Goal: Task Accomplishment & Management: Manage account settings

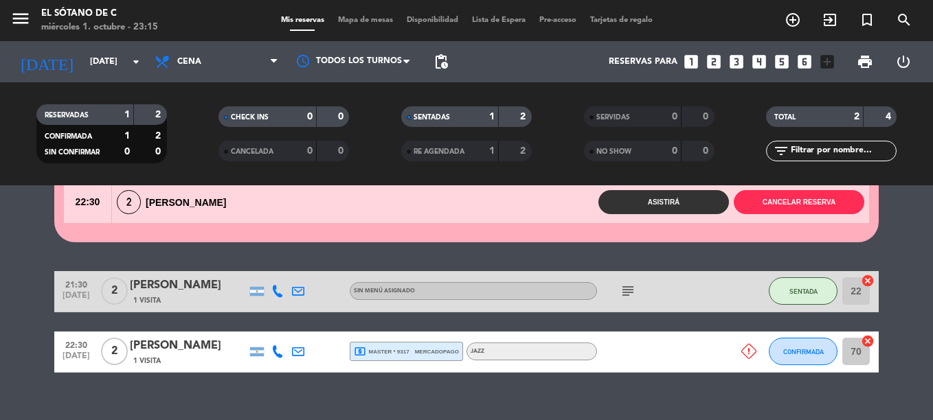
scroll to position [117, 0]
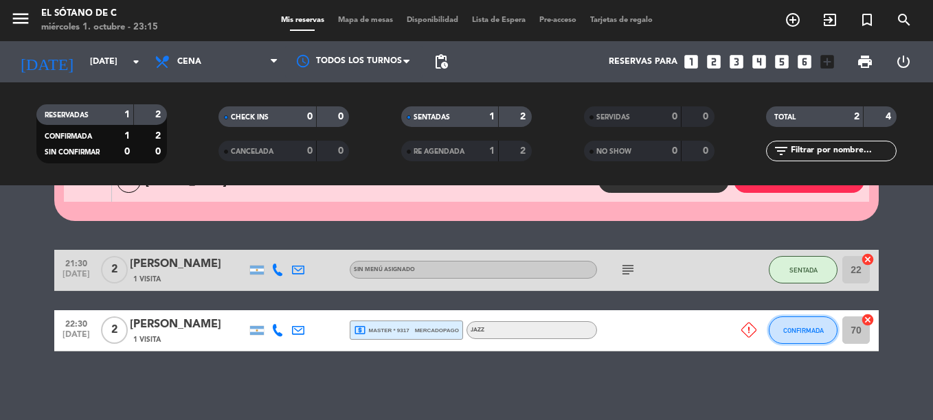
click at [811, 330] on span "CONFIRMADA" at bounding box center [803, 331] width 41 height 8
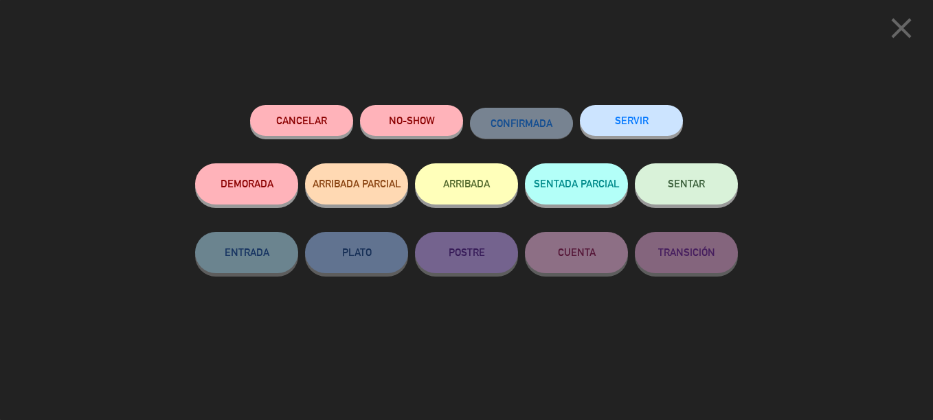
click at [423, 126] on button "NO-SHOW" at bounding box center [411, 120] width 103 height 31
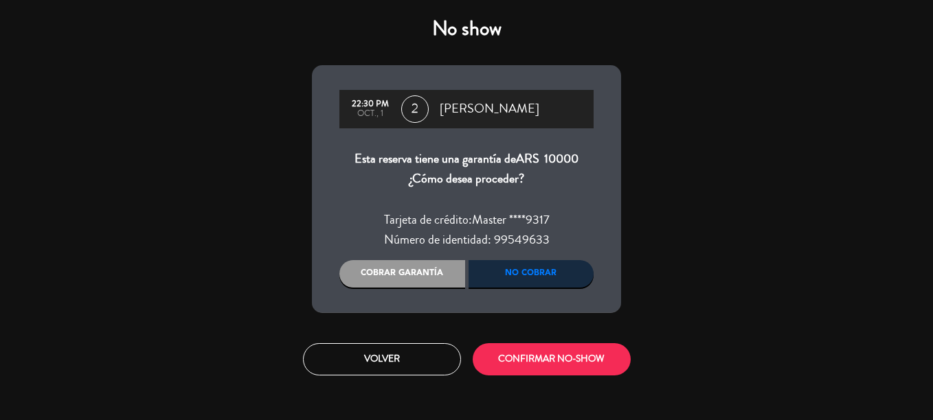
click at [414, 273] on div "Cobrar garantía" at bounding box center [402, 273] width 126 height 27
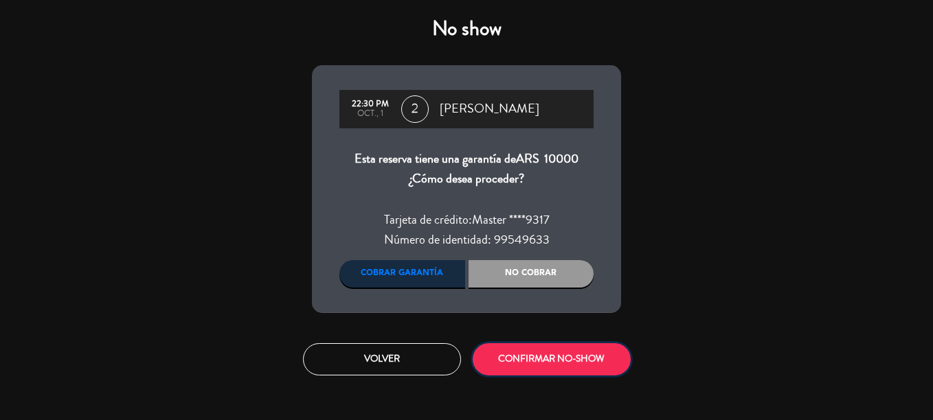
click at [594, 365] on button "CONFIRMAR NO-SHOW" at bounding box center [552, 360] width 158 height 32
click at [434, 270] on div "Cobrar garantía" at bounding box center [402, 273] width 126 height 27
click at [528, 363] on button "CONFIRMAR NO-SHOW" at bounding box center [552, 360] width 158 height 32
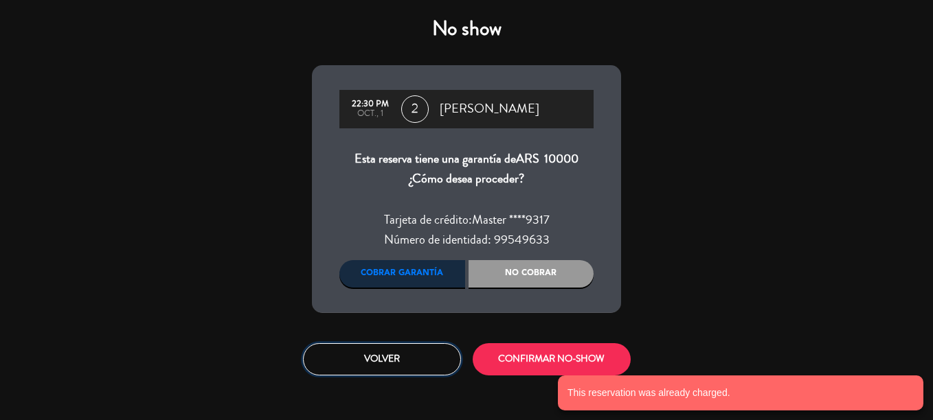
click at [409, 359] on button "Volver" at bounding box center [382, 360] width 158 height 32
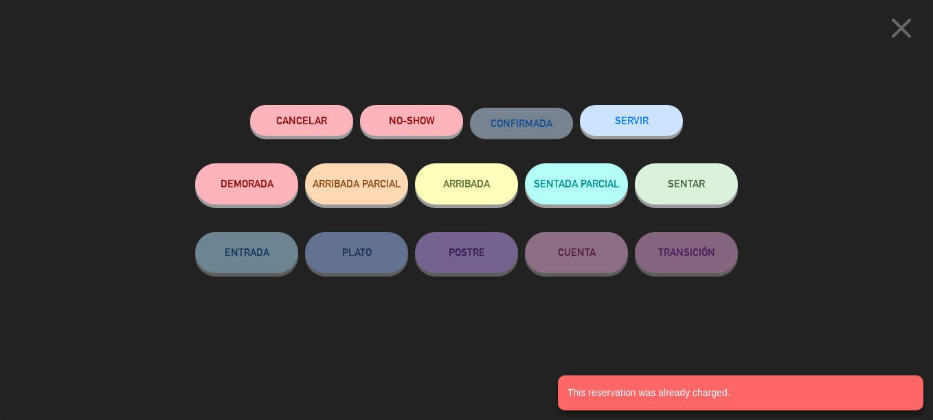
click at [905, 16] on icon "close" at bounding box center [901, 28] width 34 height 34
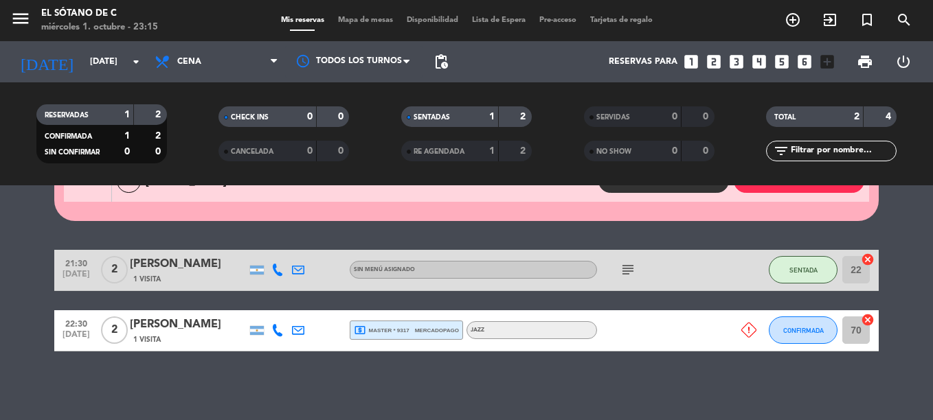
scroll to position [49, 0]
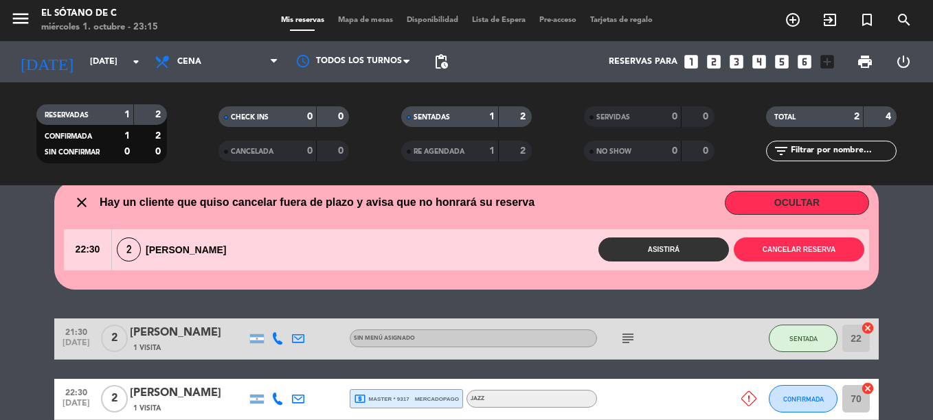
click at [829, 209] on button "OCULTAR" at bounding box center [797, 203] width 144 height 24
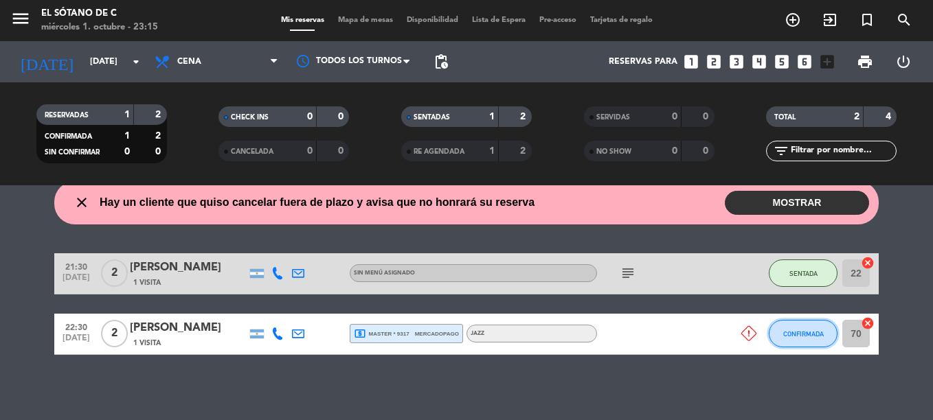
click at [794, 337] on span "CONFIRMADA" at bounding box center [803, 334] width 41 height 8
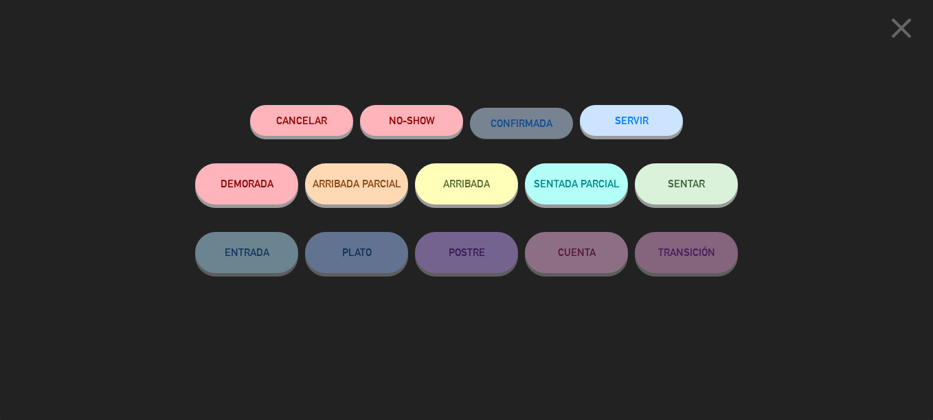
click at [405, 120] on button "NO-SHOW" at bounding box center [411, 120] width 103 height 31
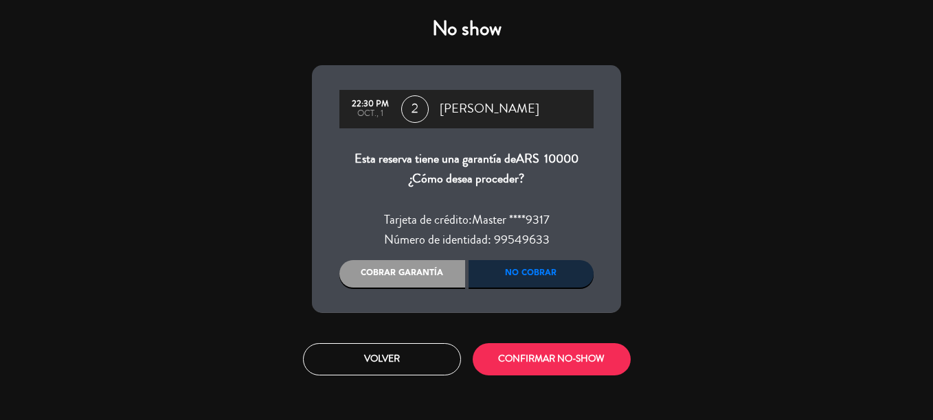
click at [436, 280] on div "Cobrar garantía" at bounding box center [402, 273] width 126 height 27
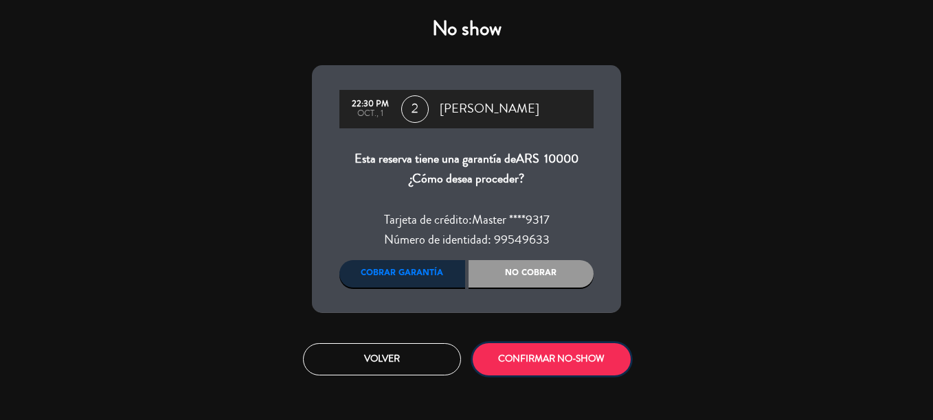
click at [537, 365] on button "CONFIRMAR NO-SHOW" at bounding box center [552, 360] width 158 height 32
click at [399, 368] on button "Volver" at bounding box center [382, 360] width 158 height 32
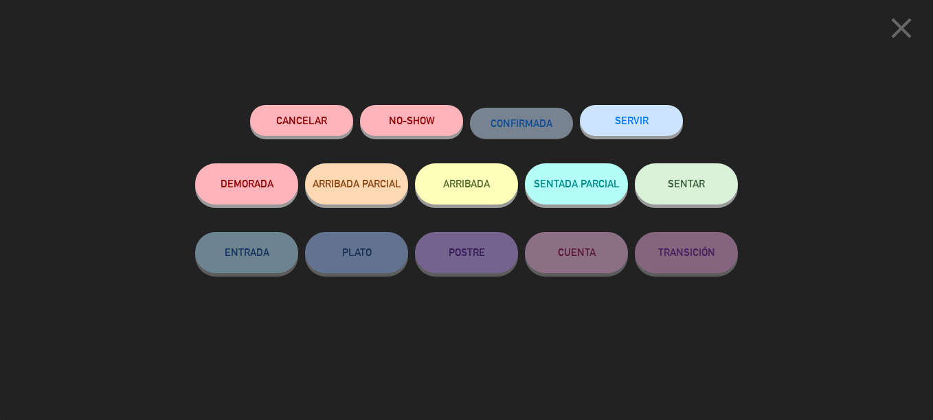
click at [891, 25] on icon "close" at bounding box center [901, 28] width 34 height 34
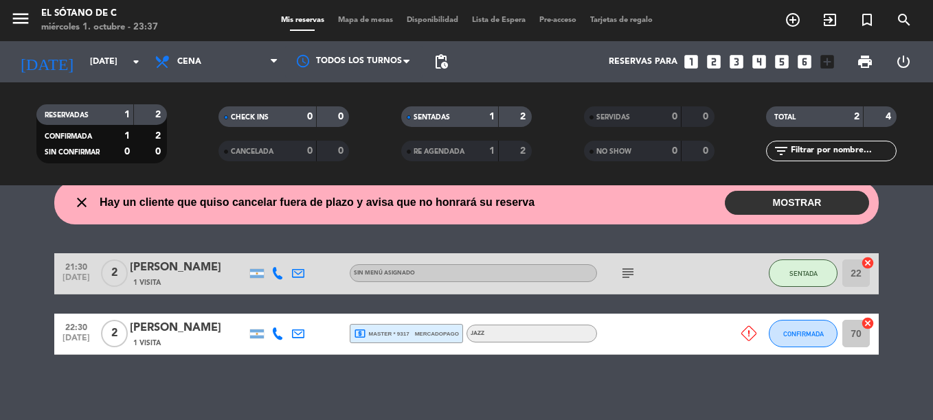
drag, startPoint x: 132, startPoint y: 326, endPoint x: 216, endPoint y: 329, distance: 84.6
click at [216, 329] on div "[PERSON_NAME]" at bounding box center [188, 328] width 117 height 18
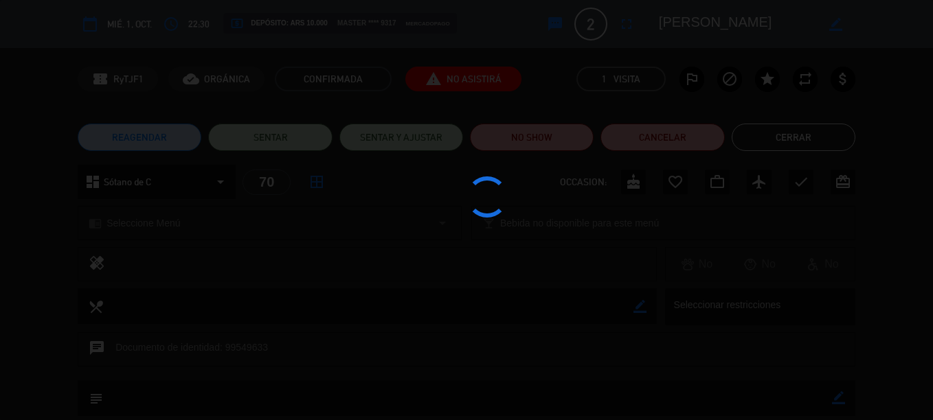
copy div "[PERSON_NAME]"
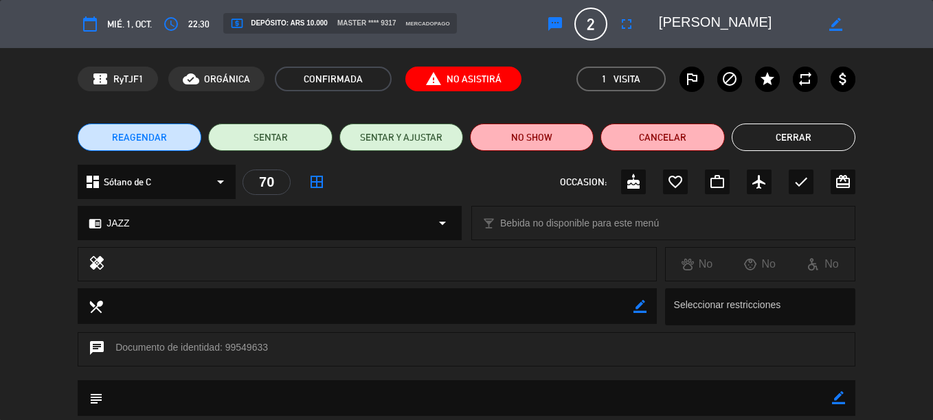
drag, startPoint x: 677, startPoint y: 21, endPoint x: 757, endPoint y: 22, distance: 80.4
click at [753, 21] on div "border_color" at bounding box center [752, 24] width 206 height 25
drag, startPoint x: 760, startPoint y: 23, endPoint x: 670, endPoint y: 24, distance: 90.0
click at [673, 23] on textarea at bounding box center [737, 24] width 157 height 25
drag, startPoint x: 761, startPoint y: 22, endPoint x: 778, endPoint y: 16, distance: 18.0
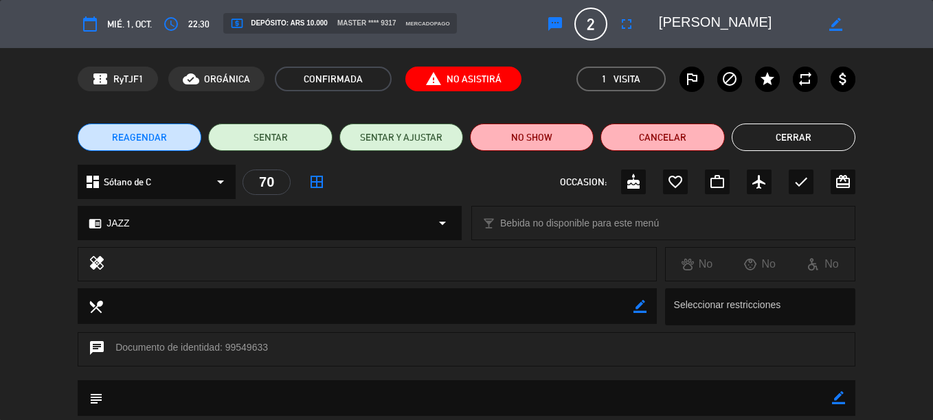
click at [778, 16] on textarea at bounding box center [737, 24] width 157 height 25
drag, startPoint x: 785, startPoint y: 18, endPoint x: 655, endPoint y: 28, distance: 130.3
click at [655, 28] on div "border_color" at bounding box center [752, 24] width 206 height 25
click at [814, 131] on button "Cerrar" at bounding box center [794, 137] width 124 height 27
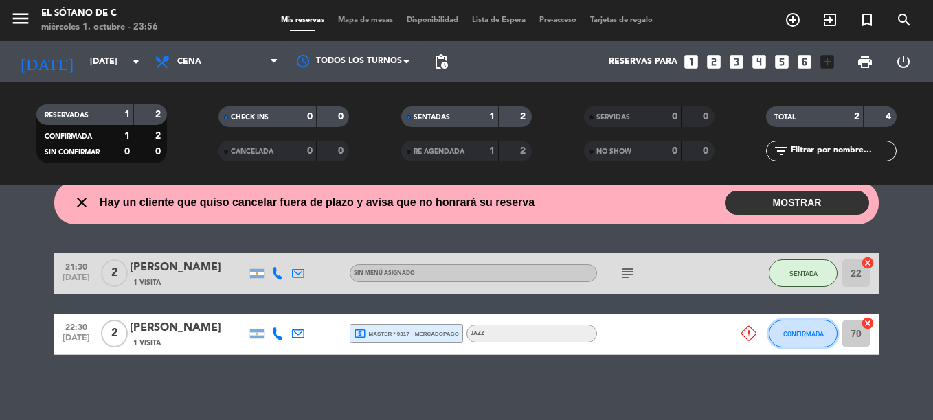
click at [822, 339] on button "CONFIRMADA" at bounding box center [803, 333] width 69 height 27
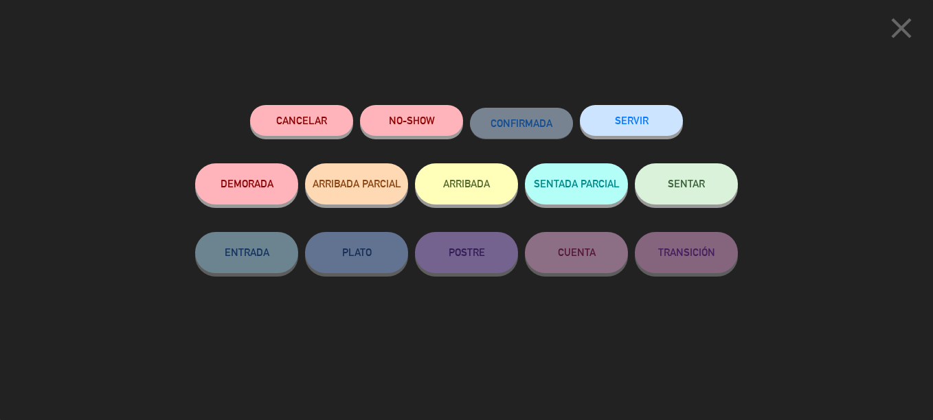
click at [420, 129] on button "NO-SHOW" at bounding box center [411, 120] width 103 height 31
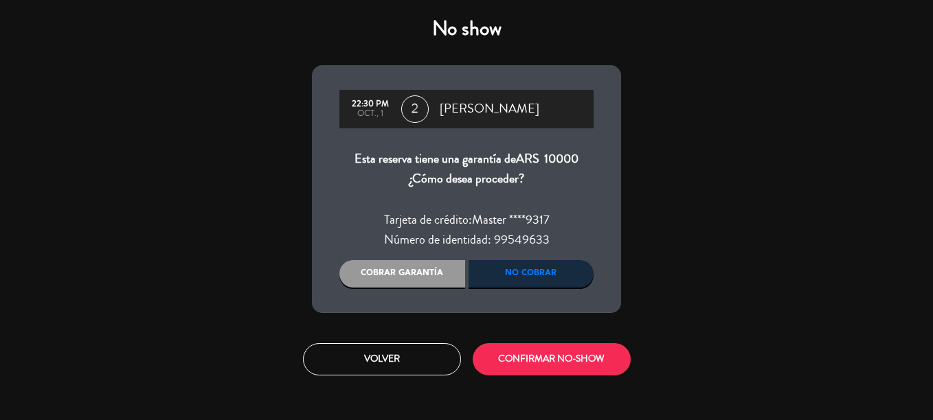
click at [568, 281] on div "No cobrar" at bounding box center [532, 273] width 126 height 27
click at [739, 278] on div "No show 22:30 PM oct., 1 2 [PERSON_NAME] Esta reserva tiene una garantía de ARS…" at bounding box center [466, 210] width 933 height 420
click at [401, 377] on div "Volver CONFIRMAR NO-SHOW" at bounding box center [467, 360] width 330 height 52
click at [403, 355] on button "Volver" at bounding box center [382, 360] width 158 height 32
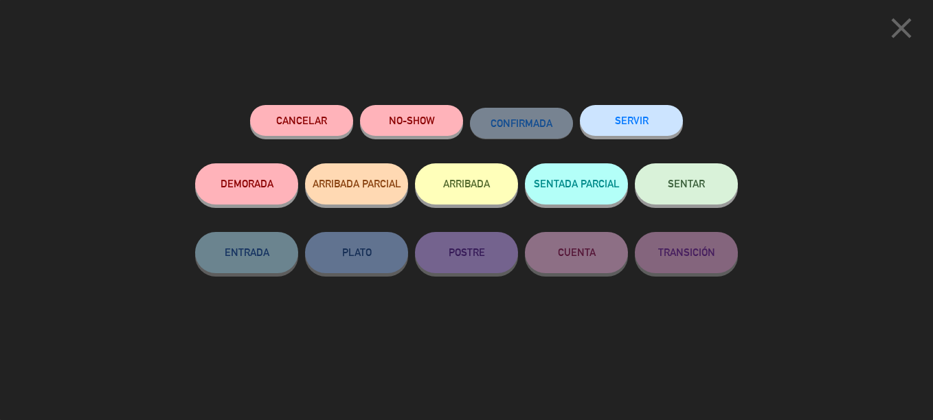
click at [912, 36] on icon "close" at bounding box center [901, 28] width 34 height 34
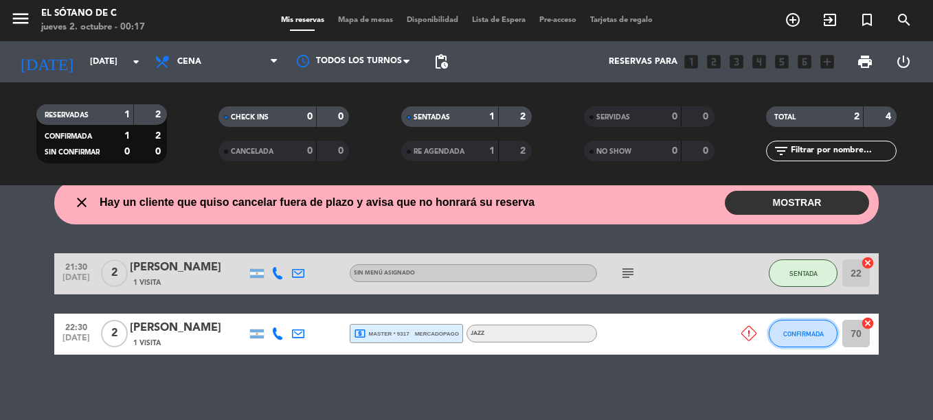
click at [810, 332] on span "CONFIRMADA" at bounding box center [803, 334] width 41 height 8
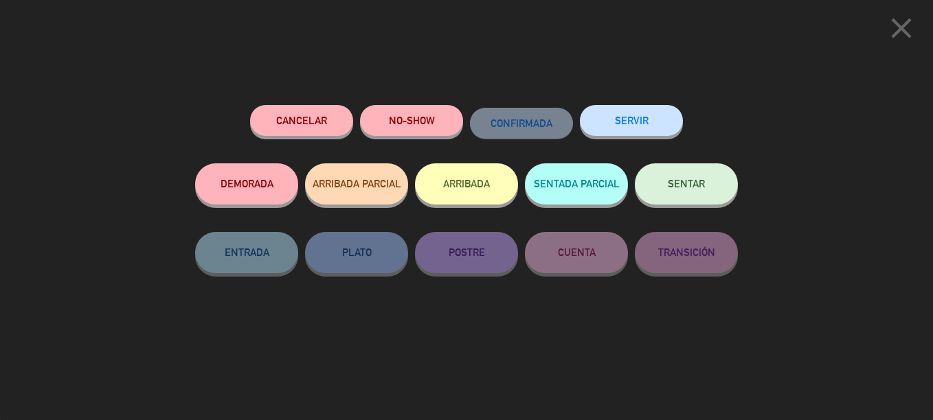
click at [420, 110] on button "NO-SHOW" at bounding box center [411, 120] width 103 height 31
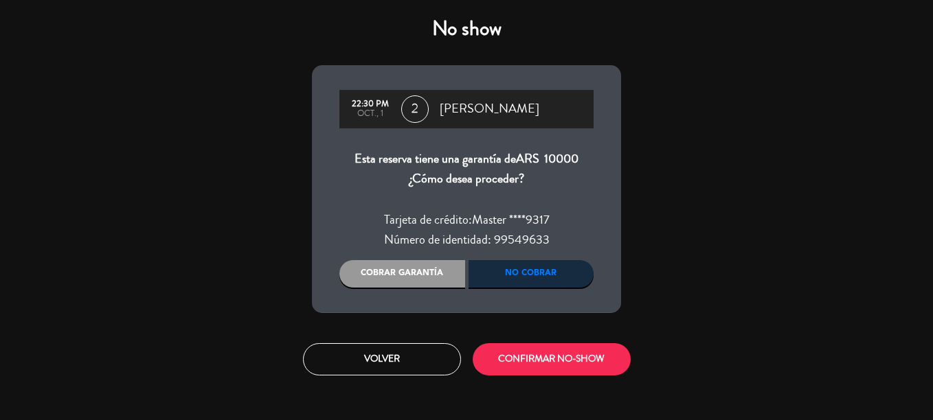
click at [527, 282] on div "No cobrar" at bounding box center [532, 273] width 126 height 27
click at [409, 278] on div "Cobrar garantía" at bounding box center [402, 273] width 126 height 27
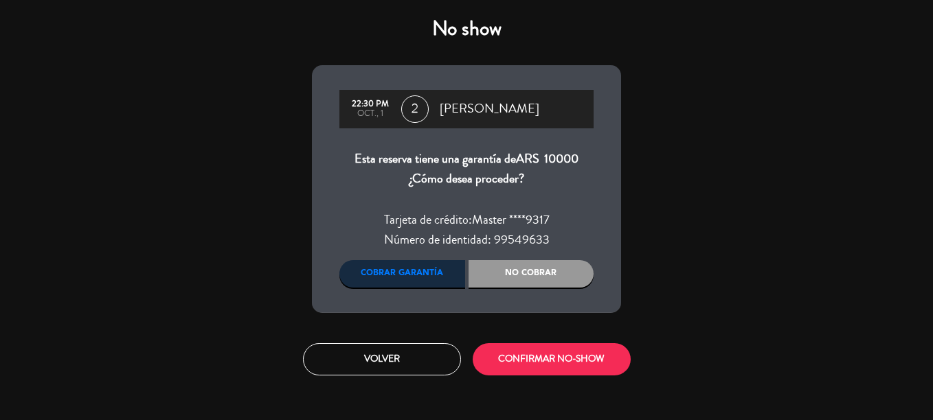
click at [534, 274] on div "No cobrar" at bounding box center [532, 273] width 126 height 27
